Goal: Information Seeking & Learning: Learn about a topic

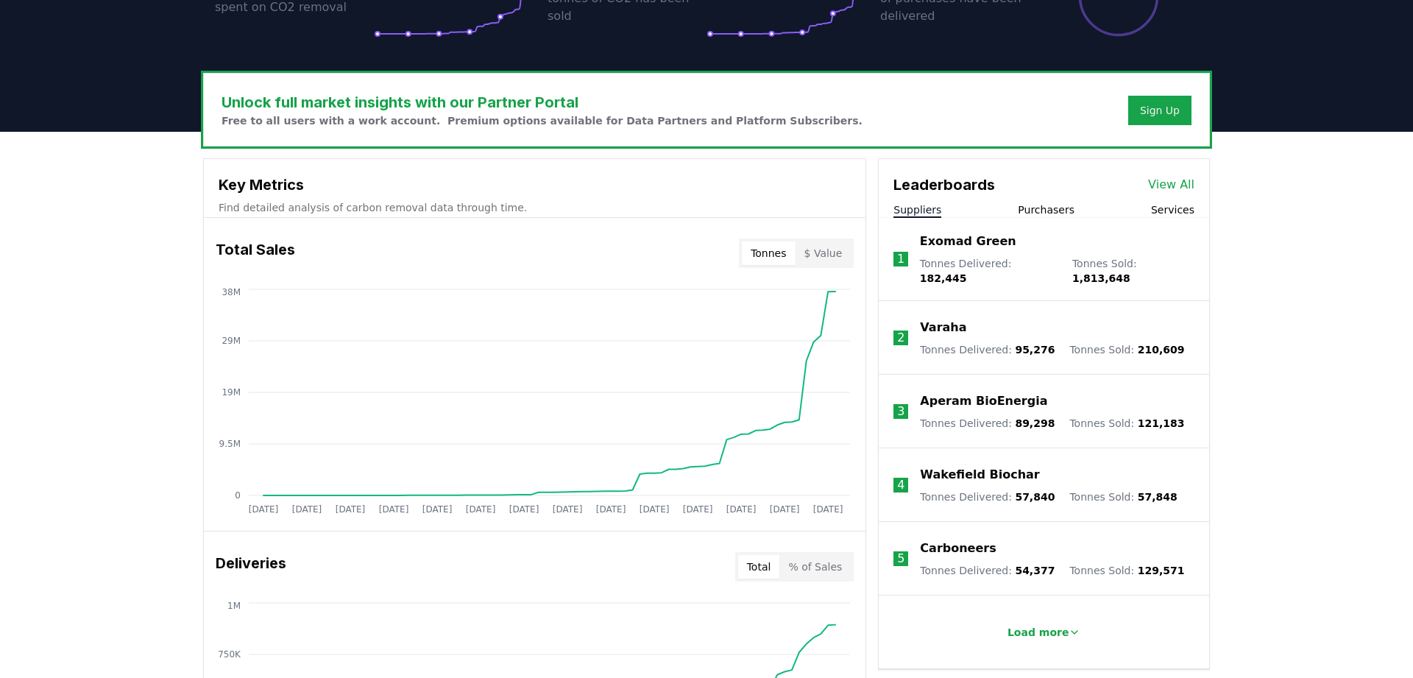
scroll to position [464, 0]
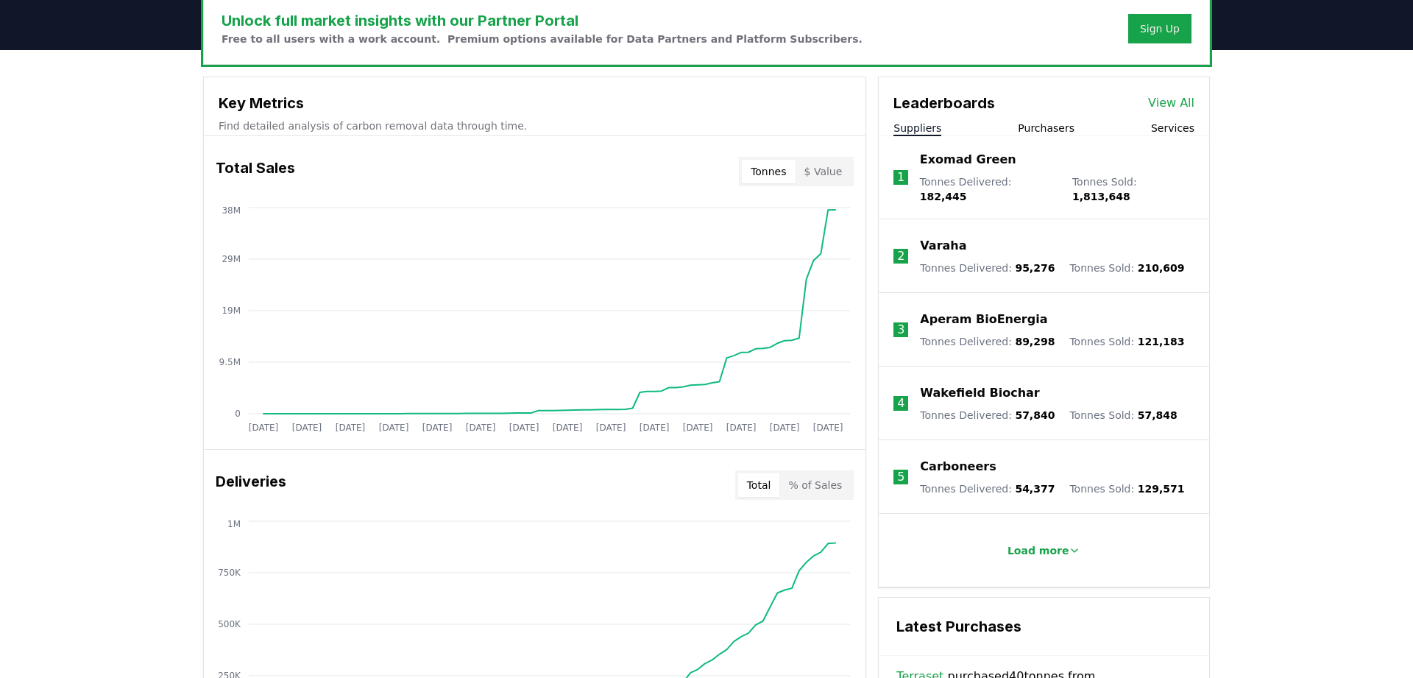
click at [1159, 176] on div "Leaderboards View All Suppliers Purchasers Services 1 Exomad Green Tonnes Deliv…" at bounding box center [1044, 332] width 330 height 510
click at [1055, 543] on p "Load more" at bounding box center [1039, 550] width 62 height 15
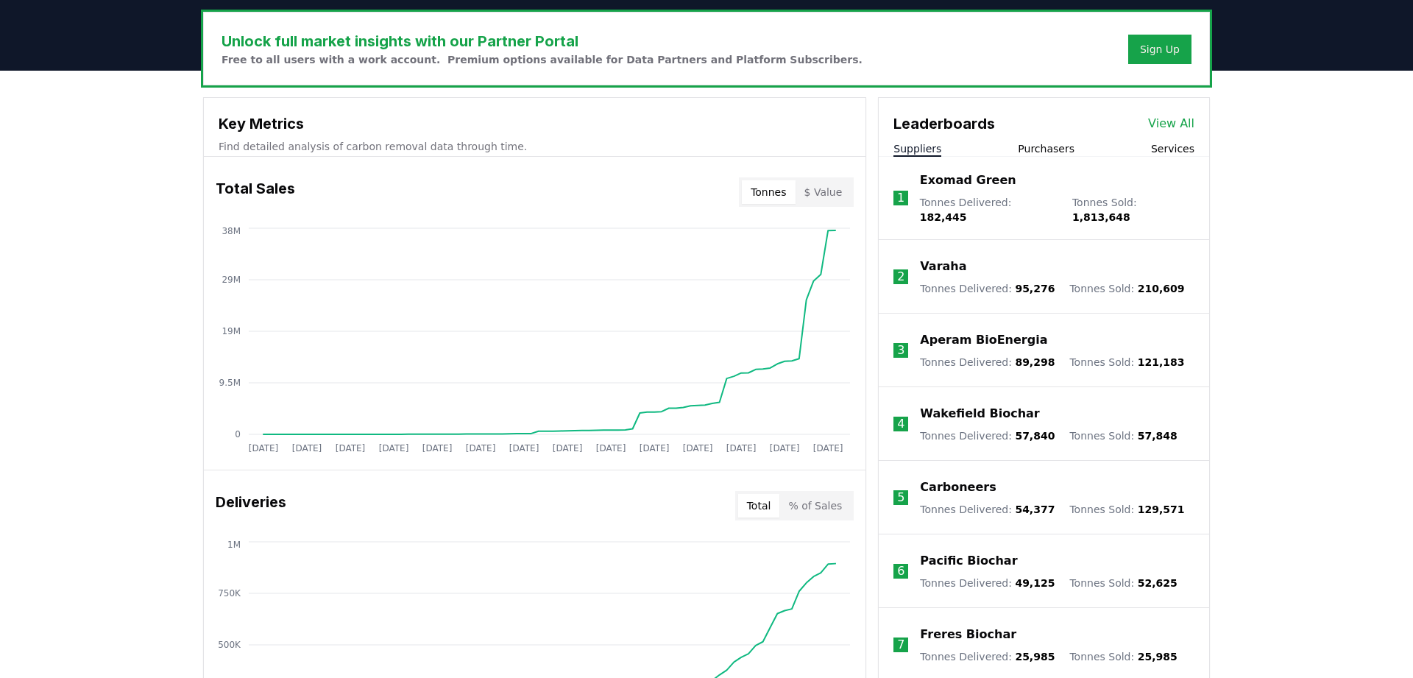
scroll to position [437, 0]
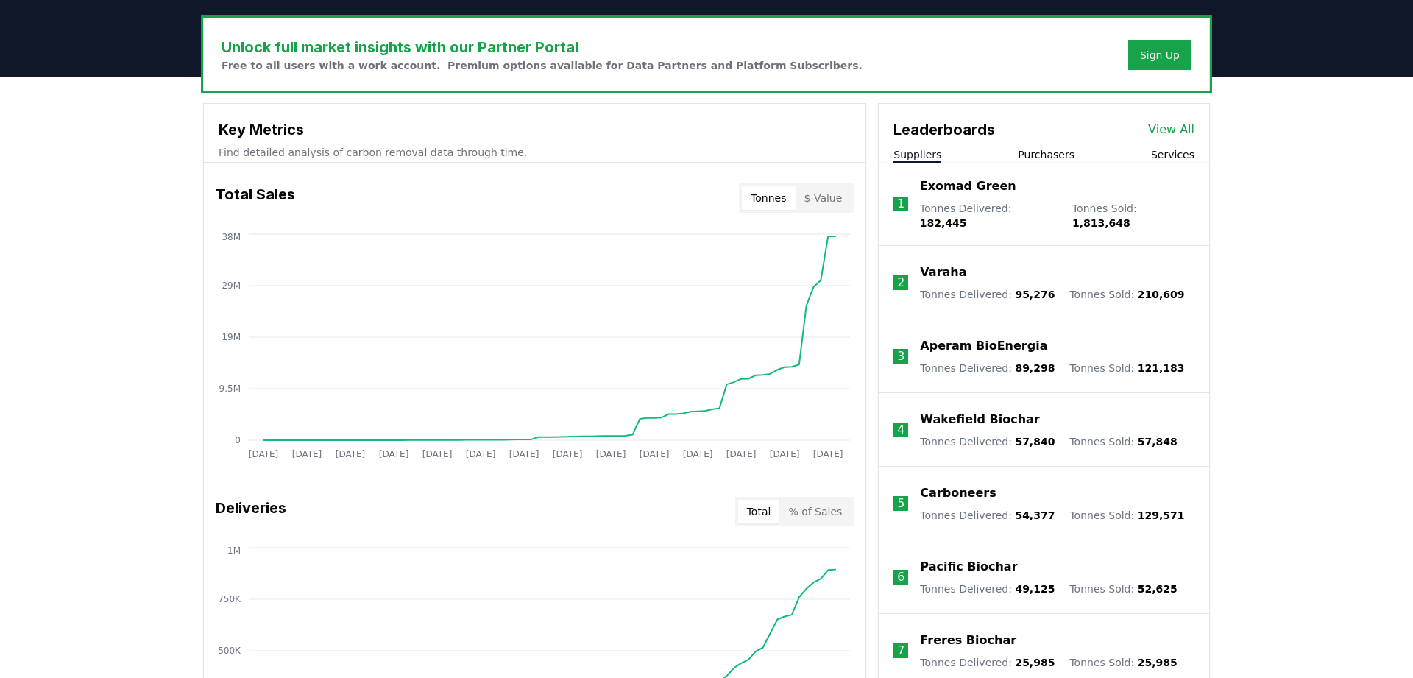
click at [1175, 122] on link "View All" at bounding box center [1171, 130] width 46 height 18
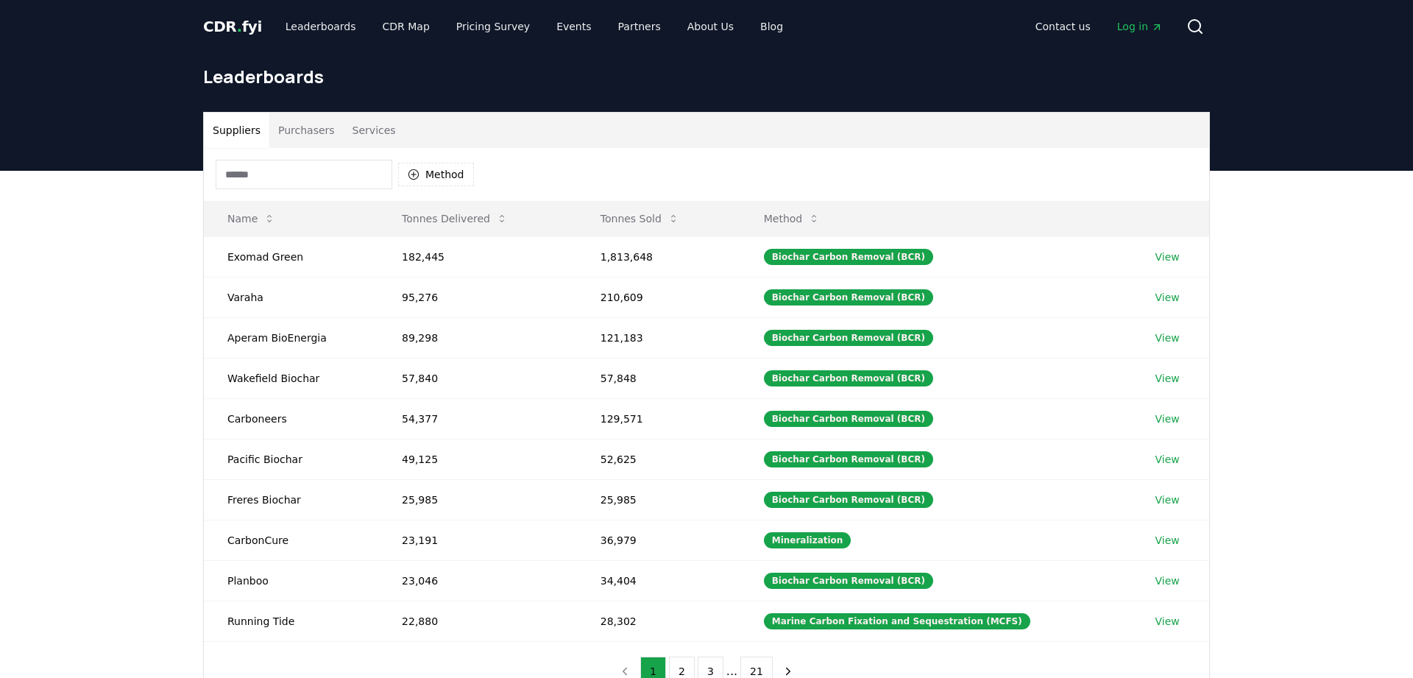
click at [321, 136] on button "Purchasers" at bounding box center [306, 130] width 74 height 35
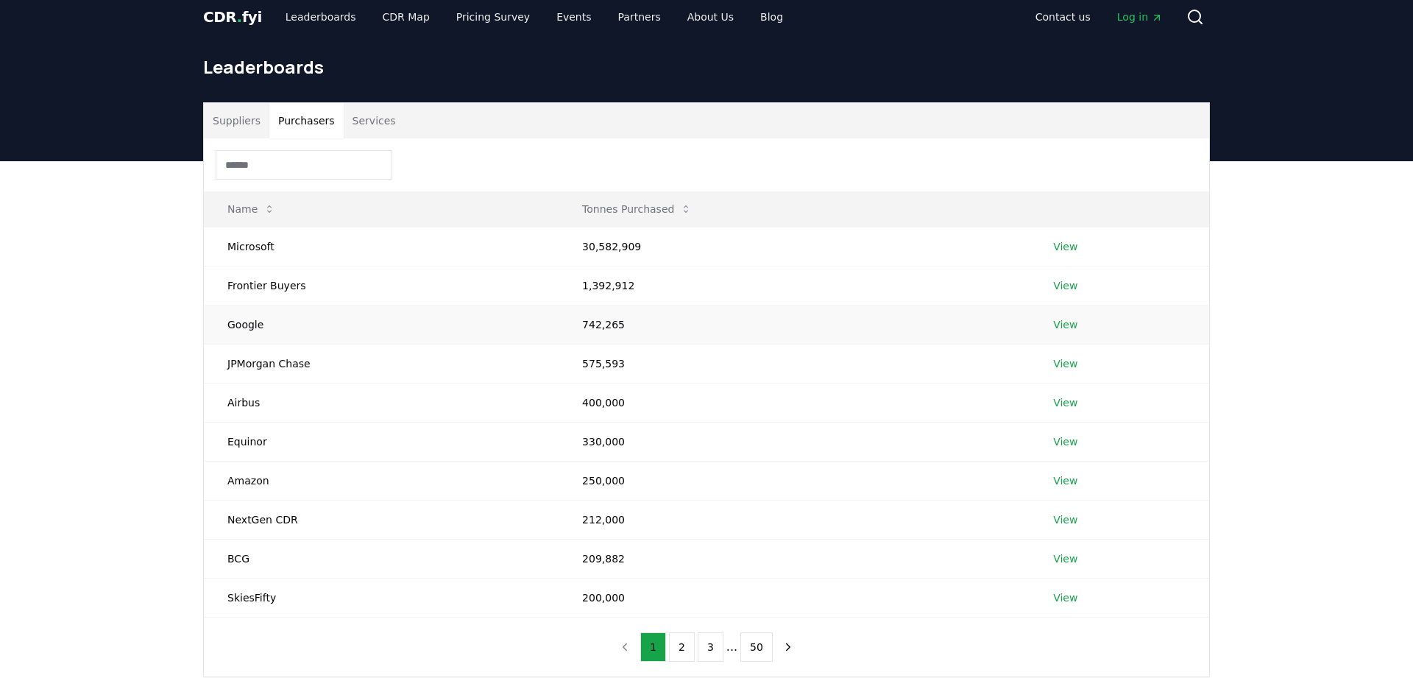
scroll to position [10, 0]
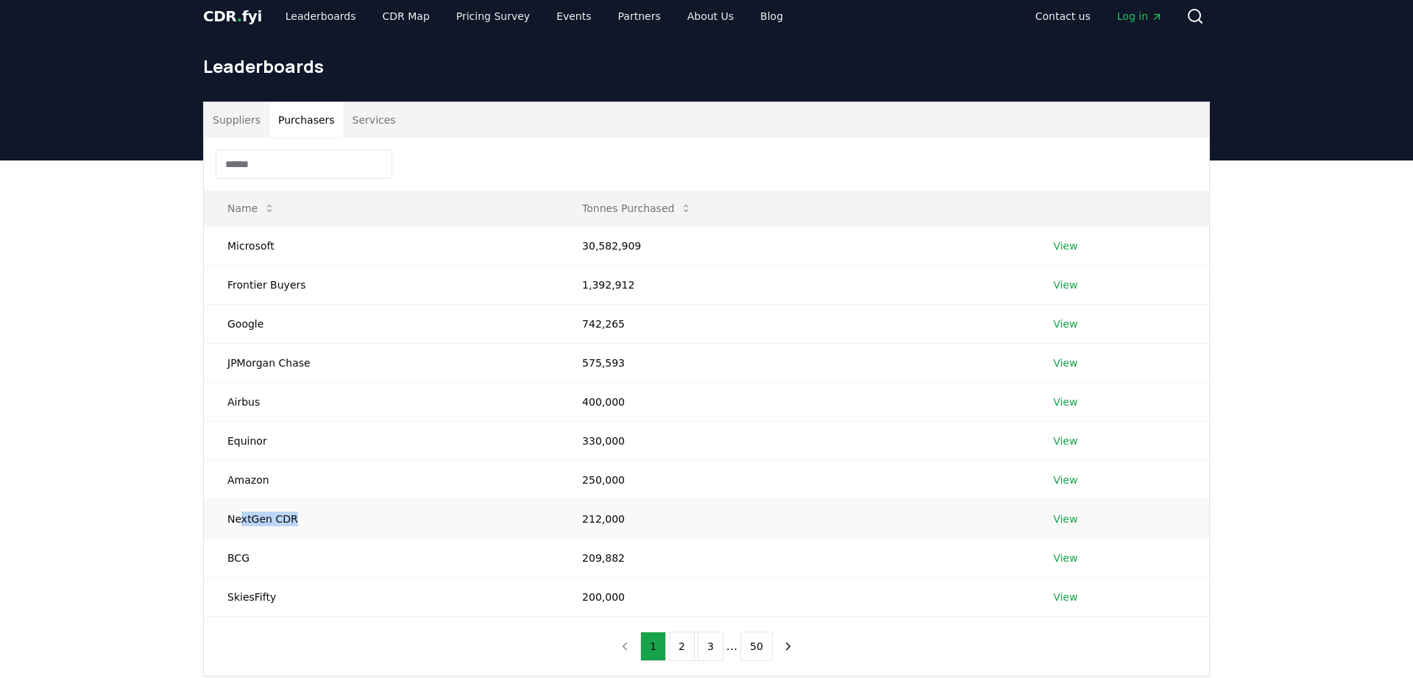
drag, startPoint x: 320, startPoint y: 517, endPoint x: 238, endPoint y: 517, distance: 81.7
click at [238, 517] on td "NextGen CDR" at bounding box center [381, 518] width 355 height 39
click at [162, 526] on div "Suppliers Purchasers Services Name Tonnes Purchased Microsoft 30,582,909 View F…" at bounding box center [706, 447] width 1413 height 575
